Goal: Find specific page/section: Find specific page/section

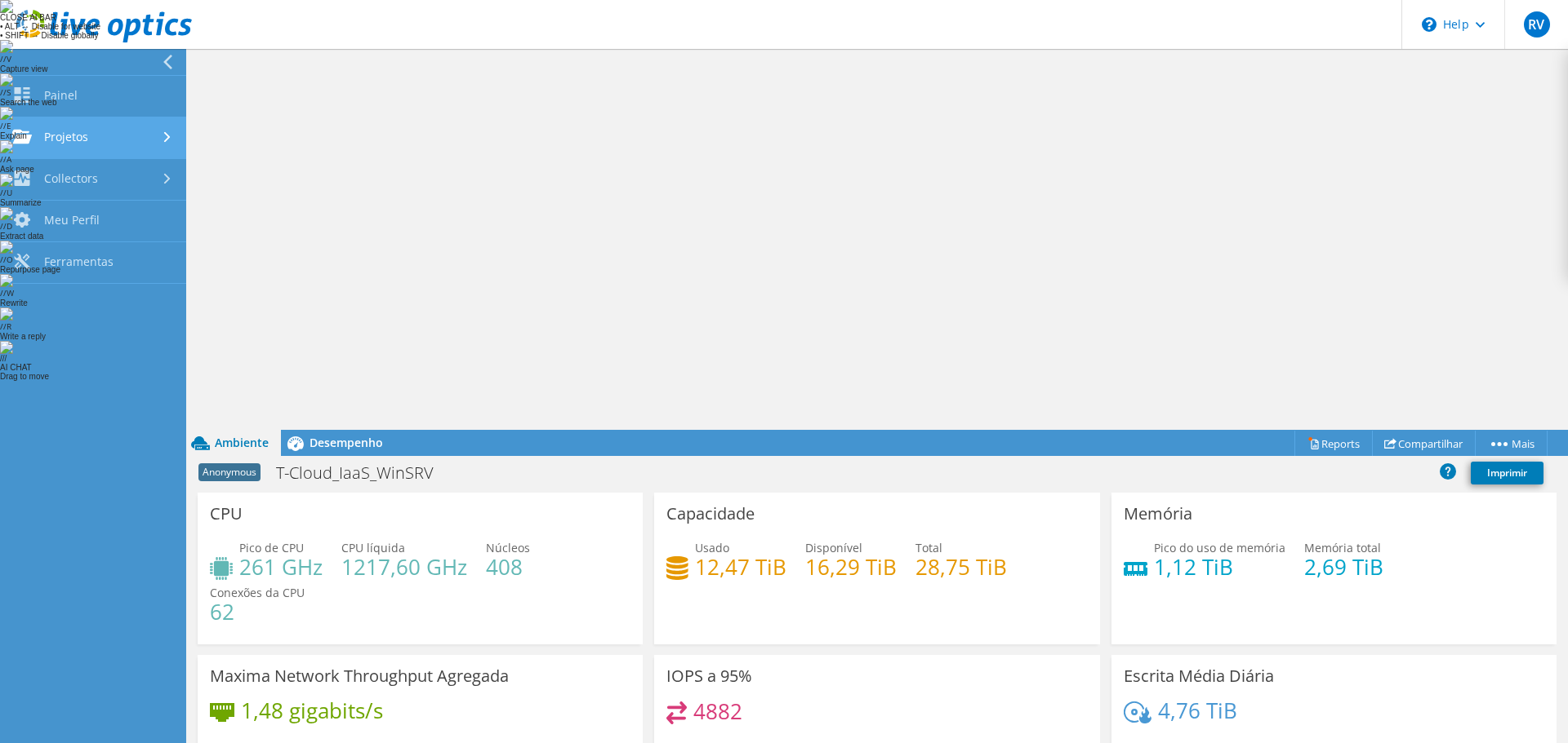
click at [160, 134] on div at bounding box center [169, 137] width 18 height 10
click at [76, 135] on link "Projetos" at bounding box center [93, 138] width 186 height 42
click at [173, 57] on icon at bounding box center [168, 61] width 12 height 14
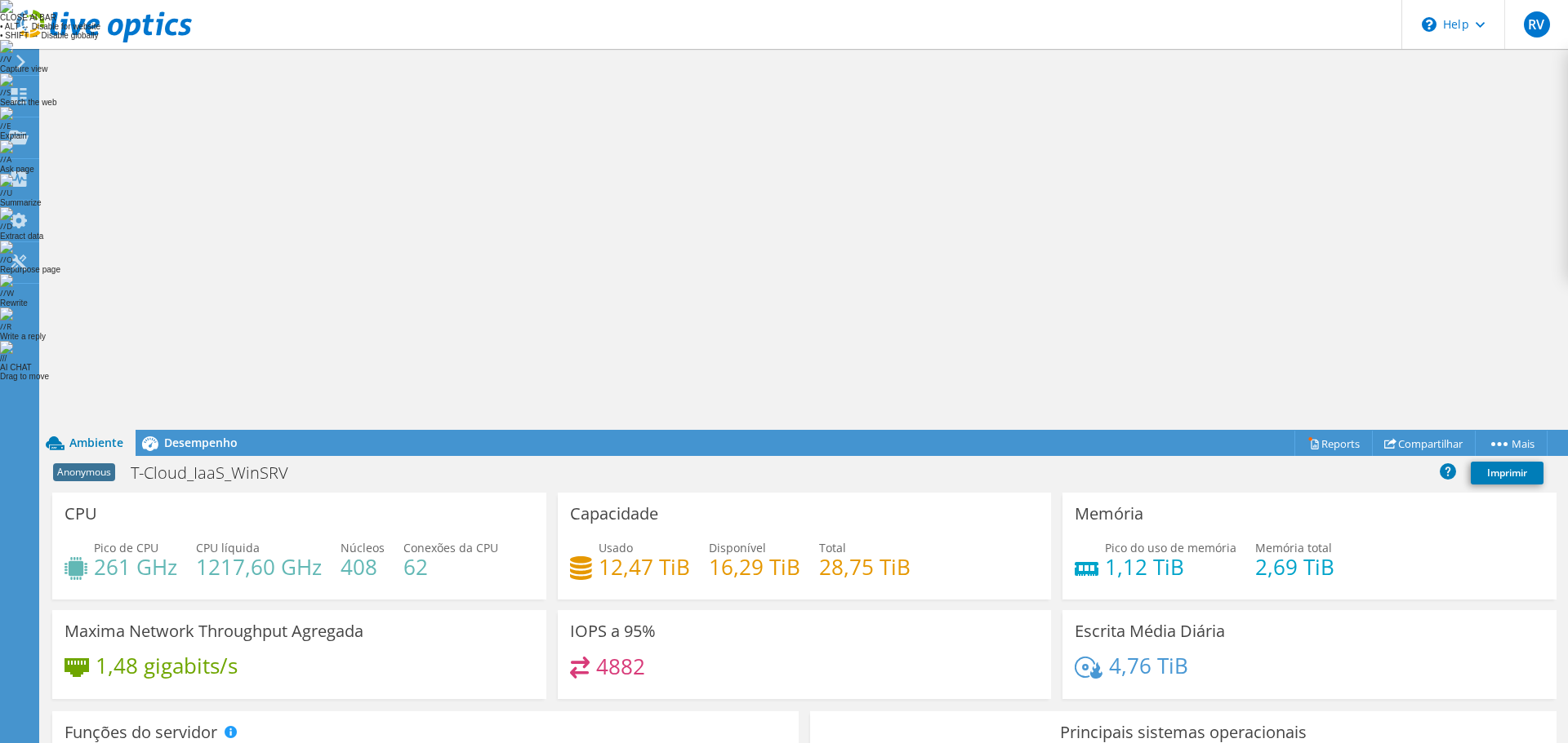
click at [19, 60] on icon at bounding box center [20, 61] width 12 height 14
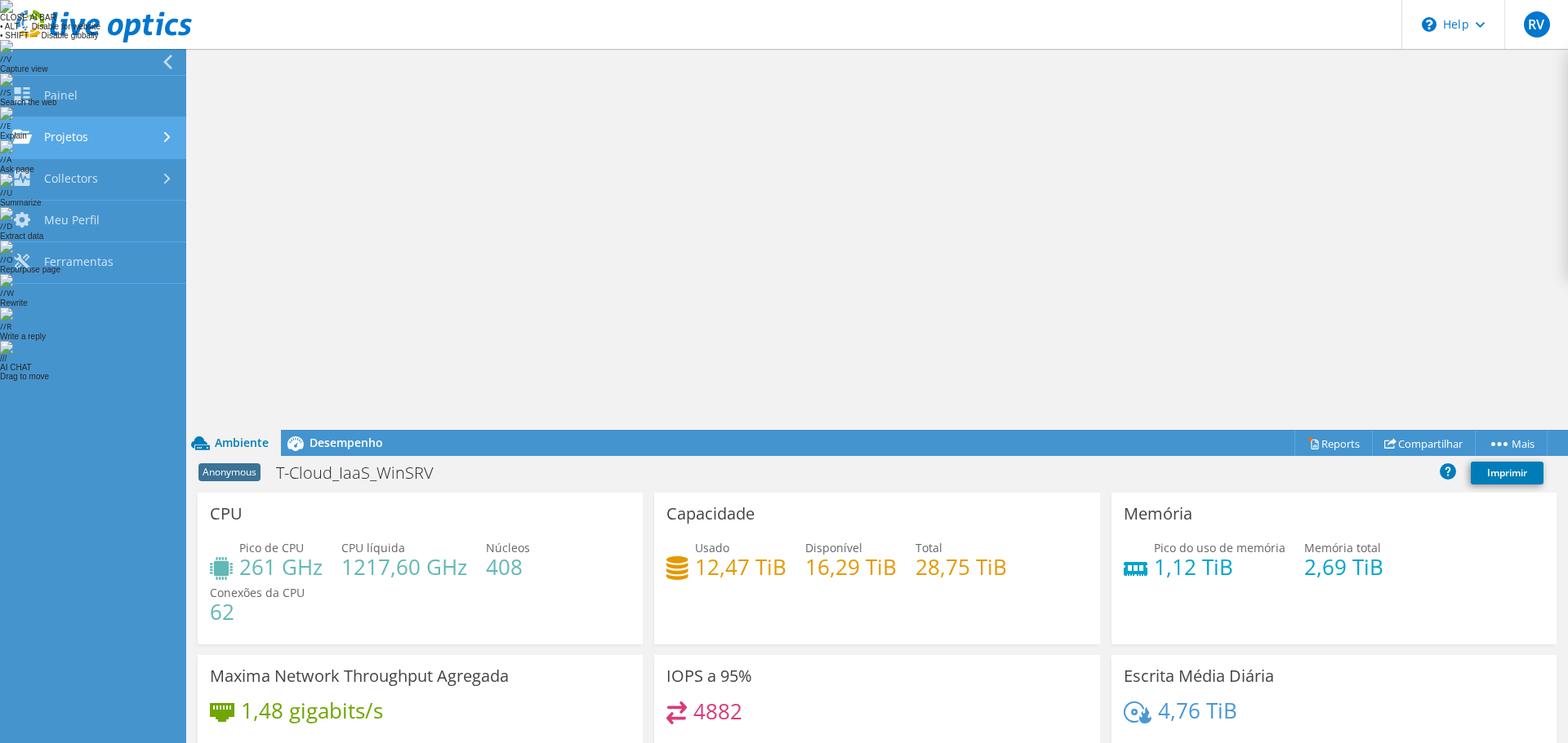
click at [106, 131] on link "Projetos" at bounding box center [93, 138] width 186 height 42
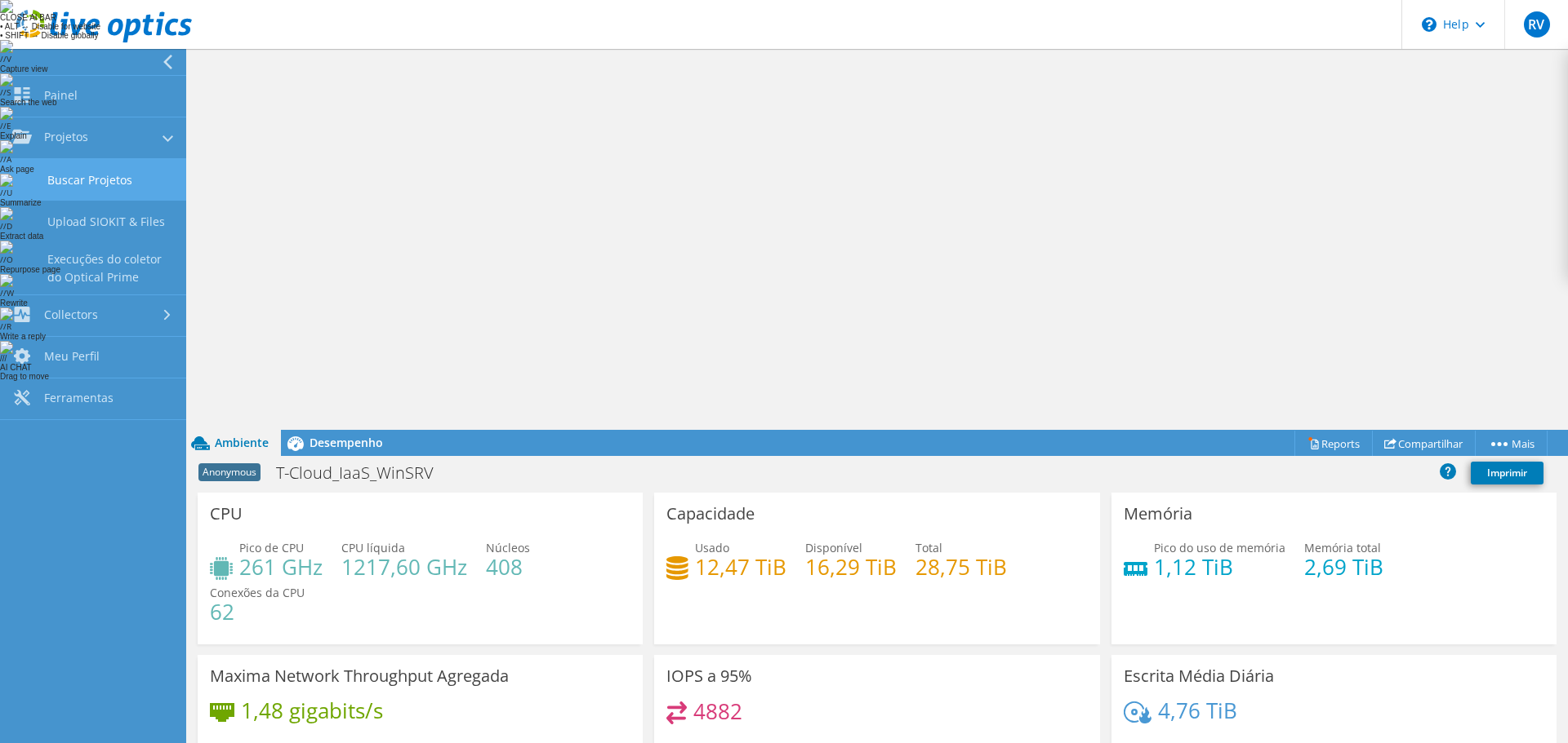
click at [90, 169] on link "Buscar Projetos" at bounding box center [93, 180] width 186 height 42
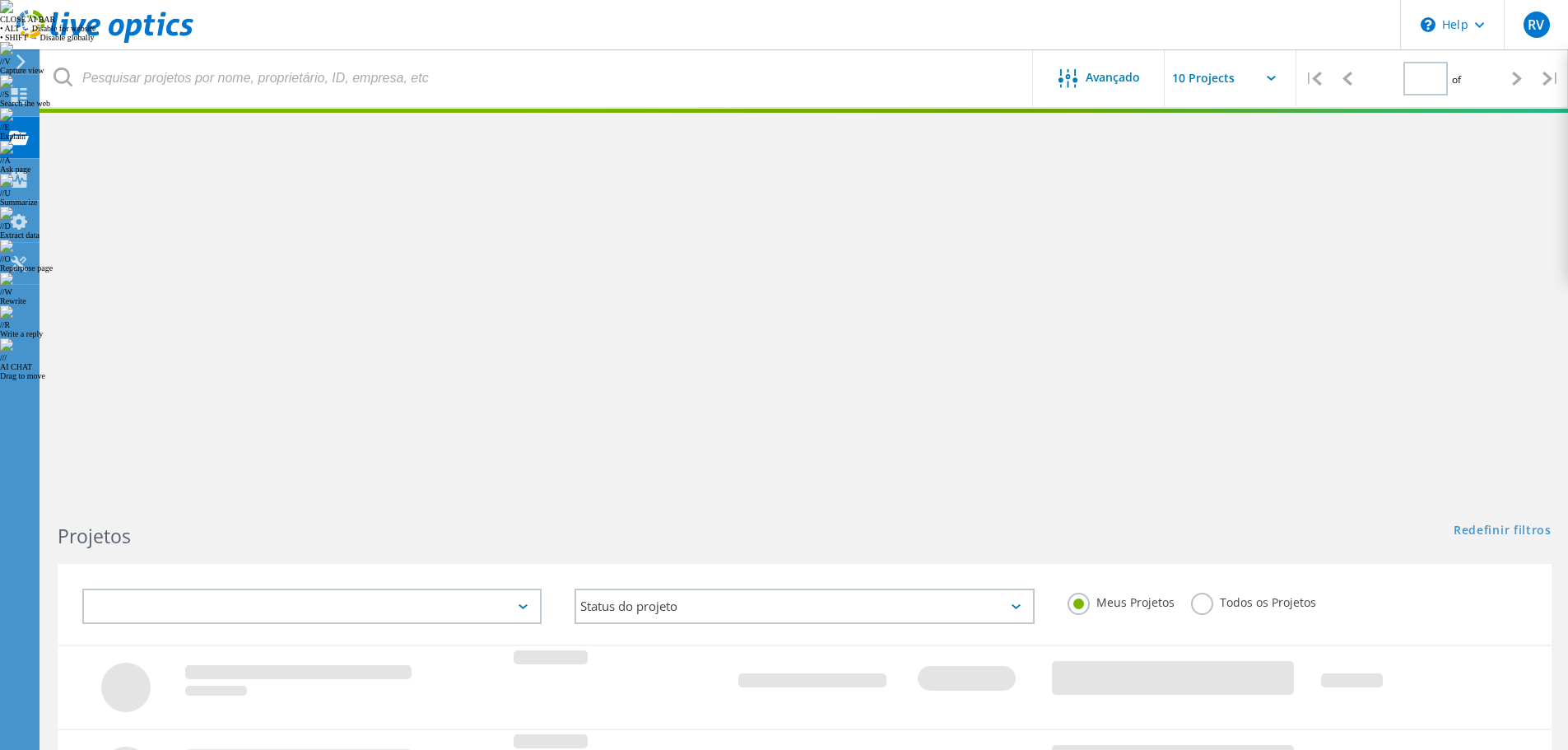
type input "1"
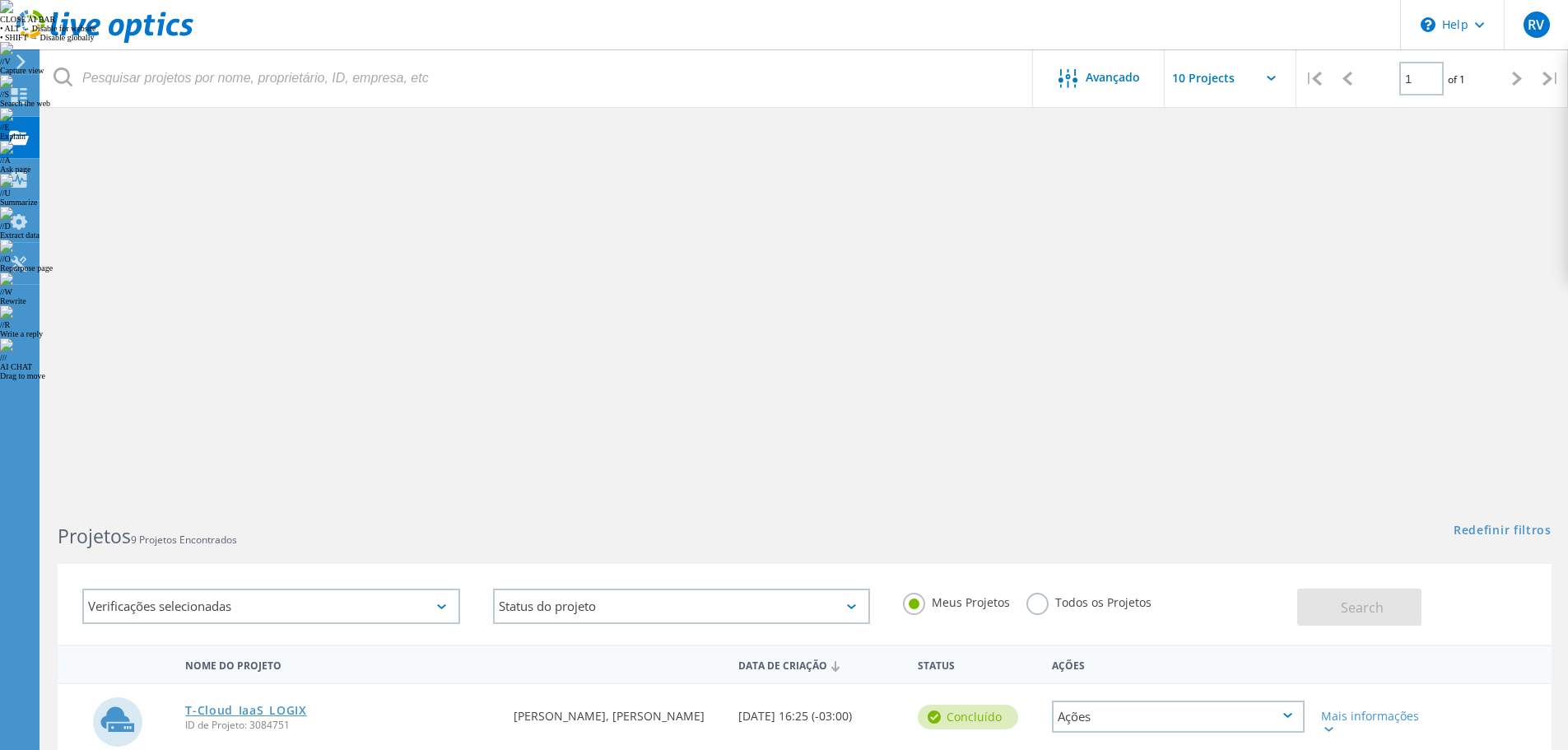
click at [239, 705] on link "T-Cloud_IaaS_LOGIX" at bounding box center [246, 710] width 122 height 11
